Goal: Download file/media

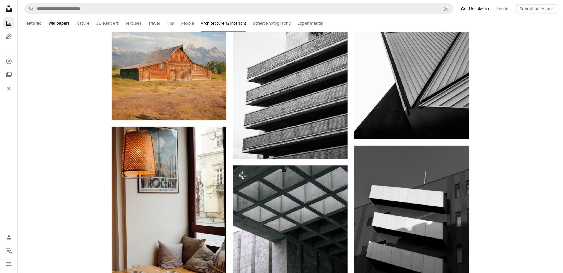
scroll to position [259, 0]
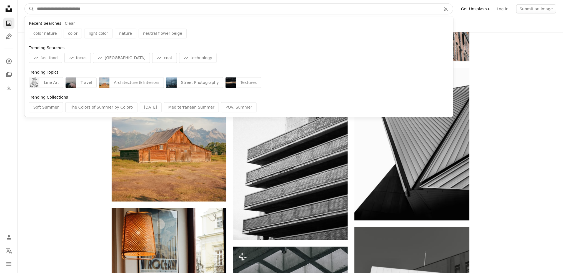
click at [69, 10] on input "Find visuals sitewide" at bounding box center [237, 9] width 406 height 11
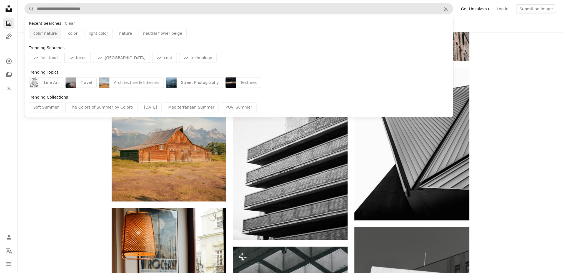
click at [47, 36] on span "color nature" at bounding box center [45, 34] width 24 height 6
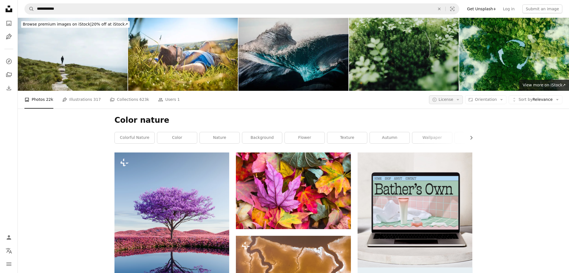
click at [455, 100] on icon "Arrow down" at bounding box center [457, 99] width 5 height 5
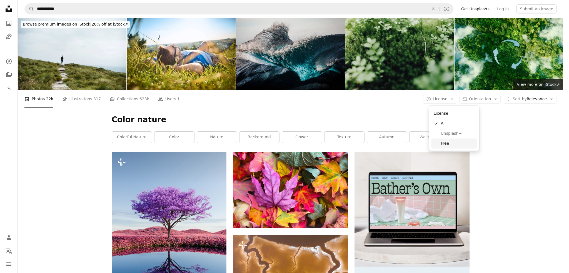
click at [449, 142] on span "Free" at bounding box center [458, 144] width 34 height 6
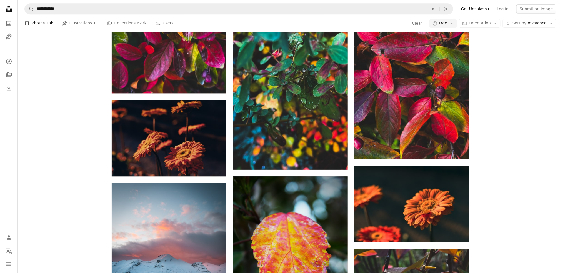
scroll to position [481, 0]
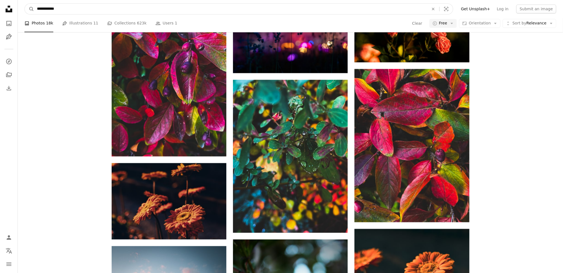
click at [59, 9] on input "**********" at bounding box center [230, 9] width 393 height 11
type input "**********"
click at [25, 4] on button "A magnifying glass" at bounding box center [29, 9] width 9 height 11
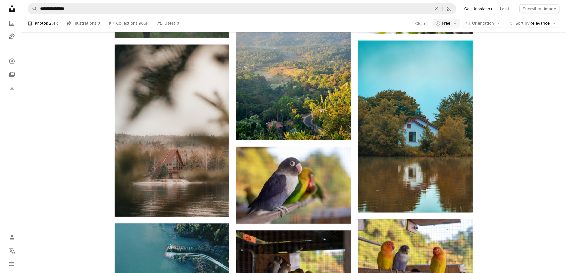
scroll to position [222, 0]
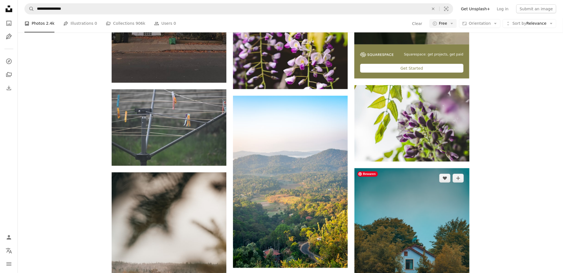
click at [401, 237] on img at bounding box center [411, 254] width 115 height 172
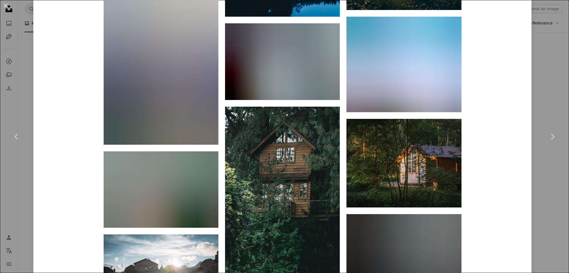
scroll to position [6162, 0]
